Goal: Task Accomplishment & Management: Use online tool/utility

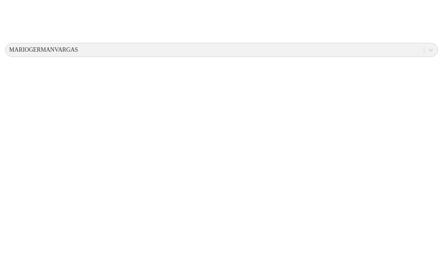
scroll to position [315, 0]
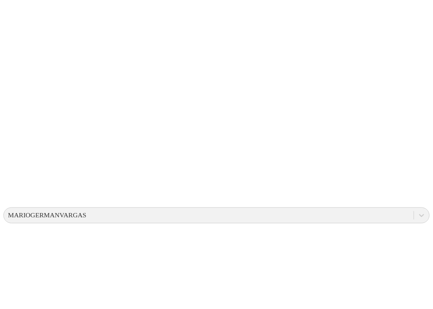
scroll to position [0, 0]
